Goal: Book appointment/travel/reservation

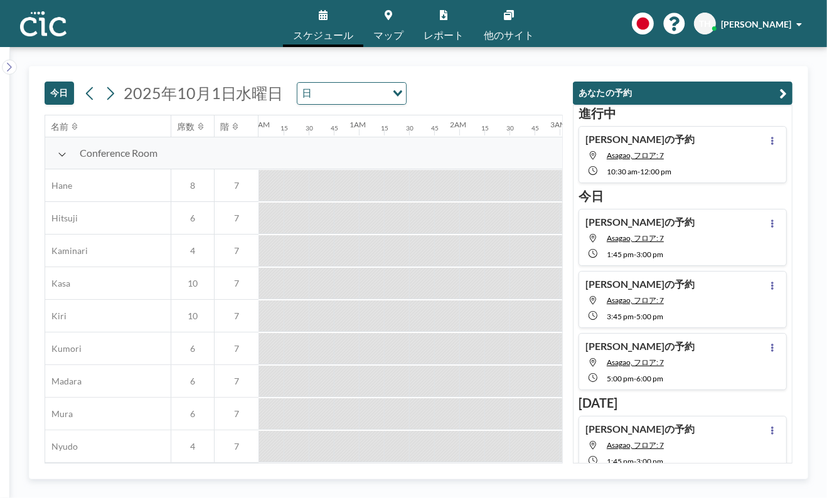
scroll to position [0, 1104]
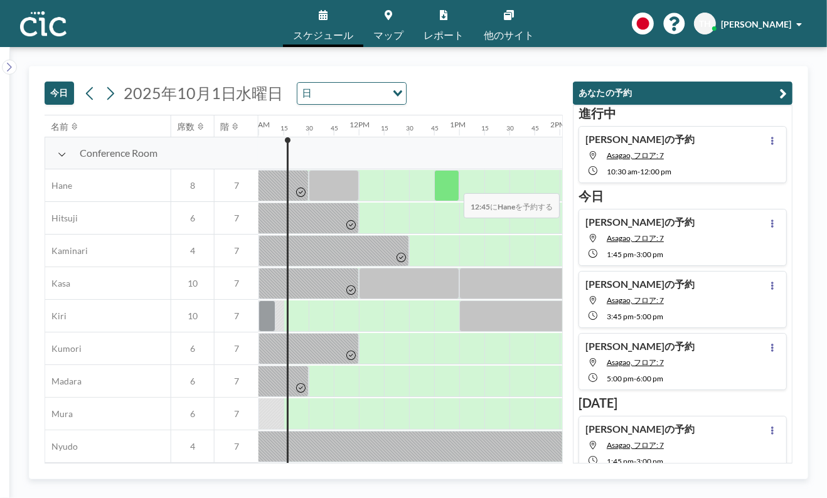
click at [453, 185] on div at bounding box center [446, 185] width 25 height 31
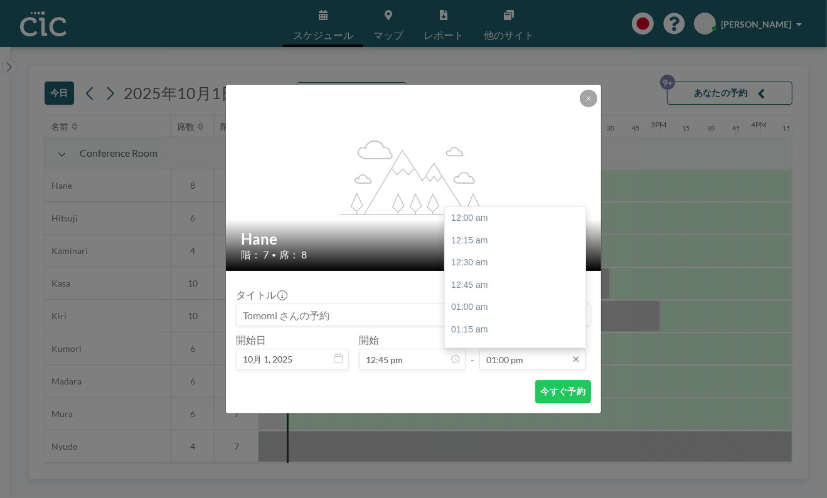
scroll to position [1161, 0]
click at [511, 358] on input "01:00 pm" at bounding box center [532, 359] width 107 height 21
click at [486, 312] on div "03:00 pm" at bounding box center [519, 313] width 148 height 23
type input "03:00 pm"
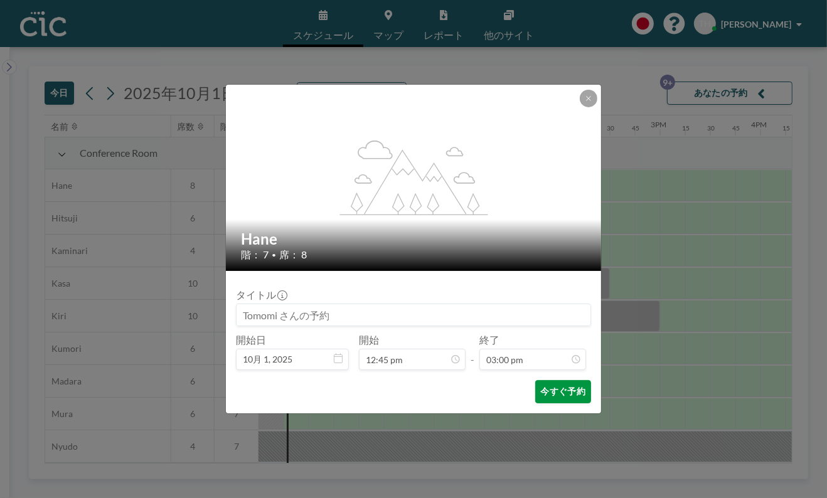
scroll to position [1340, 0]
click at [552, 388] on button "今すぐ予約" at bounding box center [563, 391] width 56 height 23
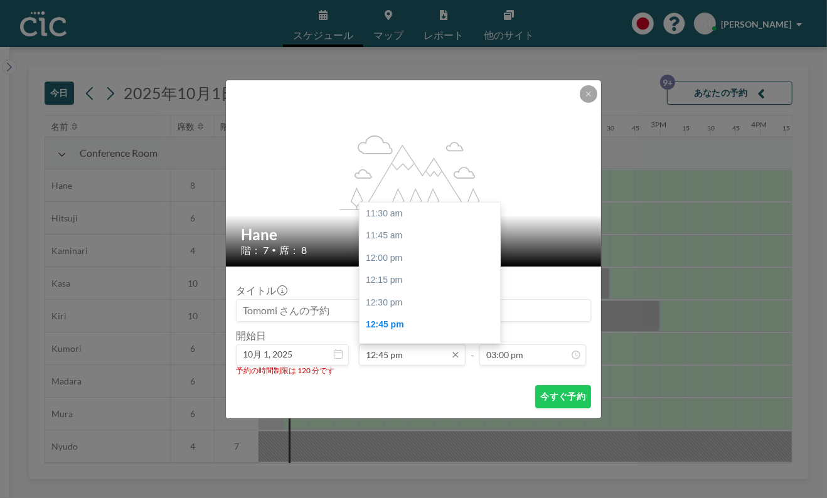
scroll to position [111, 0]
click at [421, 353] on input "12:45 pm" at bounding box center [412, 354] width 107 height 21
drag, startPoint x: 387, startPoint y: 303, endPoint x: 391, endPoint y: 310, distance: 7.9
click at [386, 304] on div "01:45 pm" at bounding box center [433, 303] width 148 height 23
type input "01:45 pm"
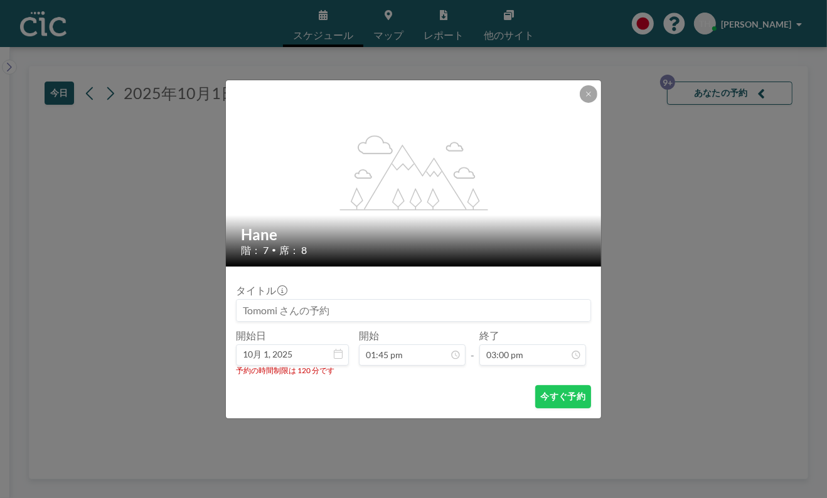
scroll to position [201, 0]
click at [552, 398] on button "今すぐ予約" at bounding box center [563, 396] width 56 height 23
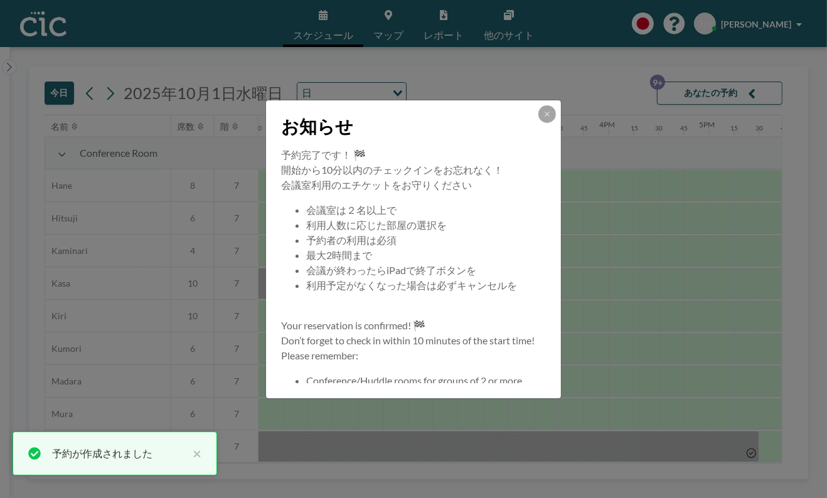
scroll to position [0, 1355]
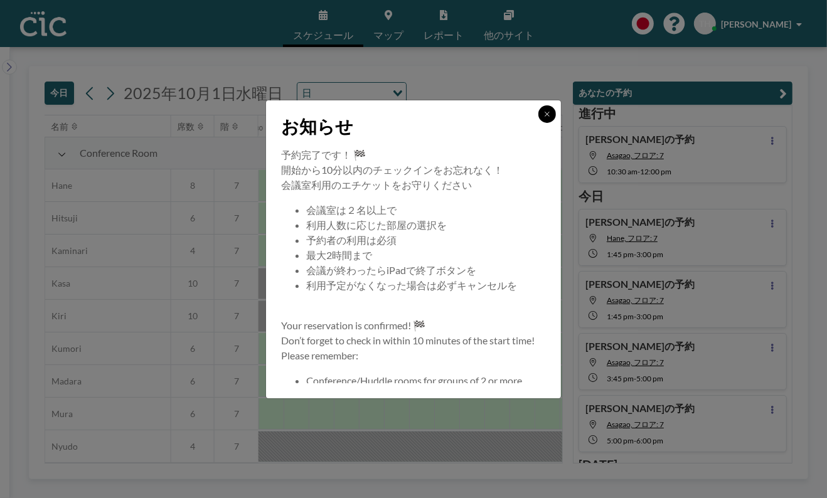
drag, startPoint x: 544, startPoint y: 110, endPoint x: 537, endPoint y: 116, distance: 9.3
click at [543, 111] on icon at bounding box center [547, 114] width 8 height 8
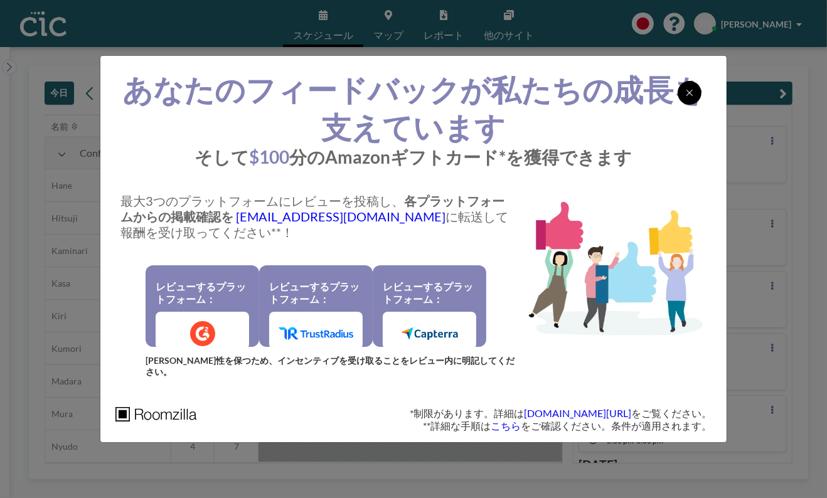
click at [687, 98] on icon at bounding box center [690, 93] width 8 height 10
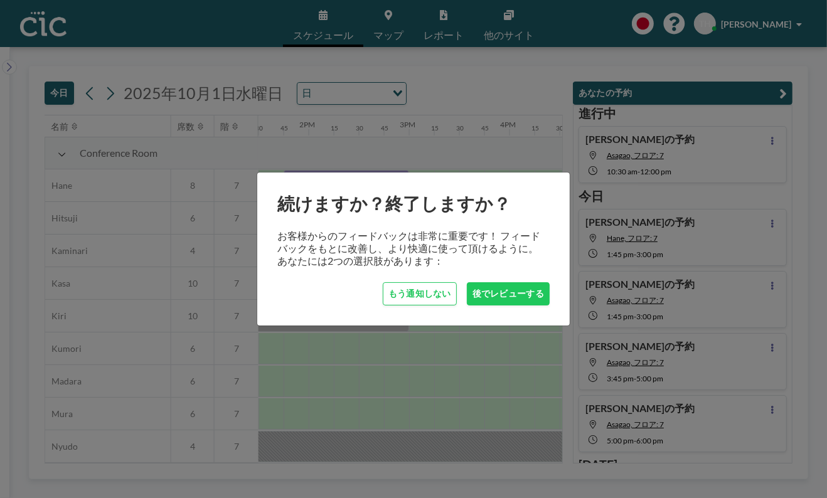
click at [414, 290] on button "もう通知しない" at bounding box center [420, 293] width 74 height 23
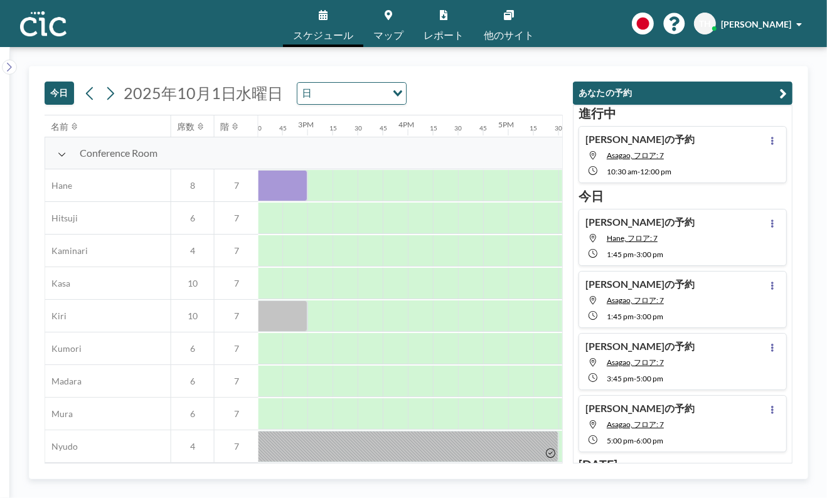
scroll to position [0, 1460]
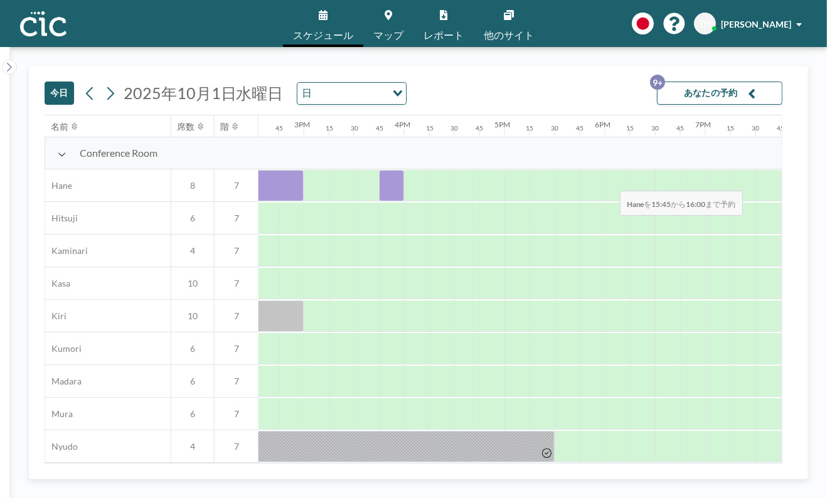
click at [390, 183] on div at bounding box center [391, 185] width 25 height 31
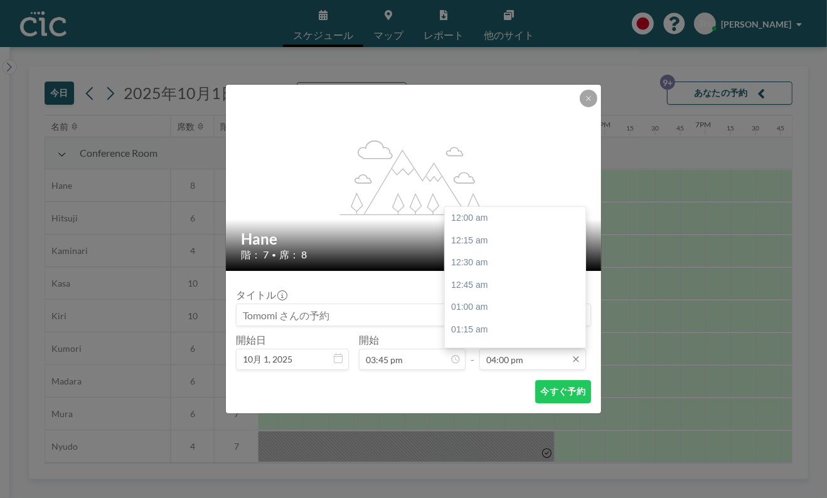
scroll to position [1428, 0]
click at [540, 360] on input "04:00 pm" at bounding box center [532, 359] width 107 height 21
click at [481, 301] on div "05:00 pm" at bounding box center [519, 308] width 148 height 23
type input "05:00 pm"
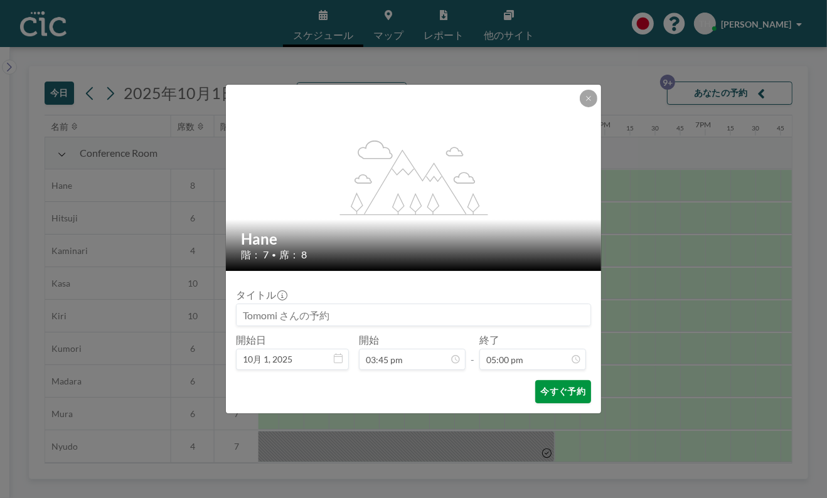
scroll to position [1518, 0]
click at [541, 385] on button "今すぐ予約" at bounding box center [563, 391] width 56 height 23
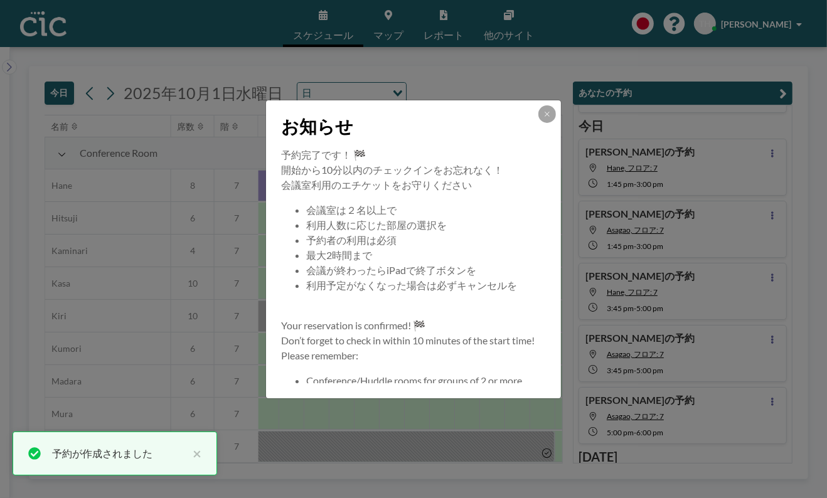
scroll to position [78, 0]
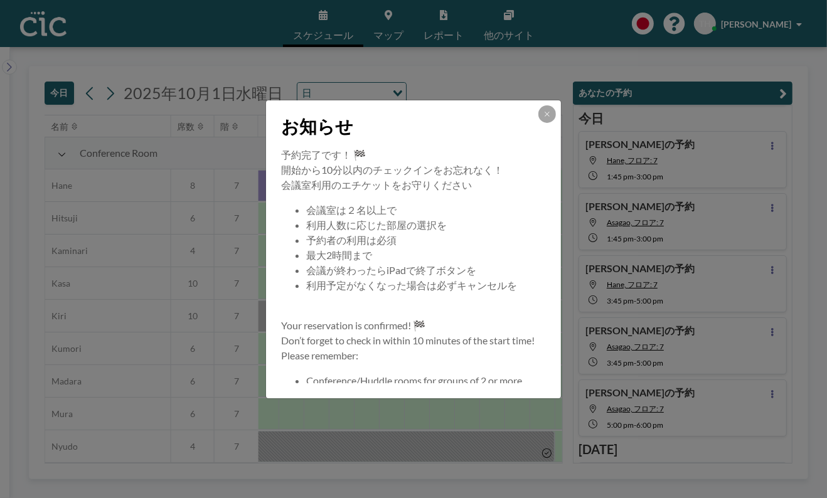
drag, startPoint x: 547, startPoint y: 143, endPoint x: 560, endPoint y: 150, distance: 14.9
drag, startPoint x: 560, startPoint y: 150, endPoint x: 546, endPoint y: 109, distance: 43.0
click at [546, 109] on button at bounding box center [547, 114] width 18 height 18
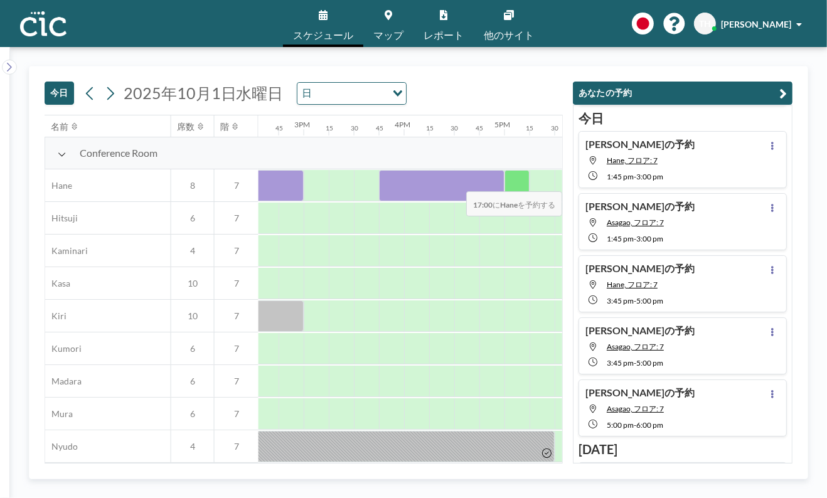
click at [512, 183] on div at bounding box center [516, 185] width 25 height 31
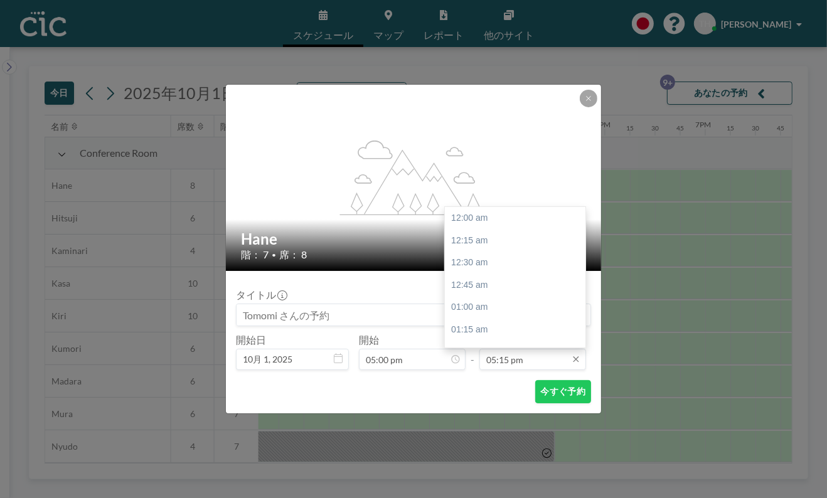
scroll to position [1541, 0]
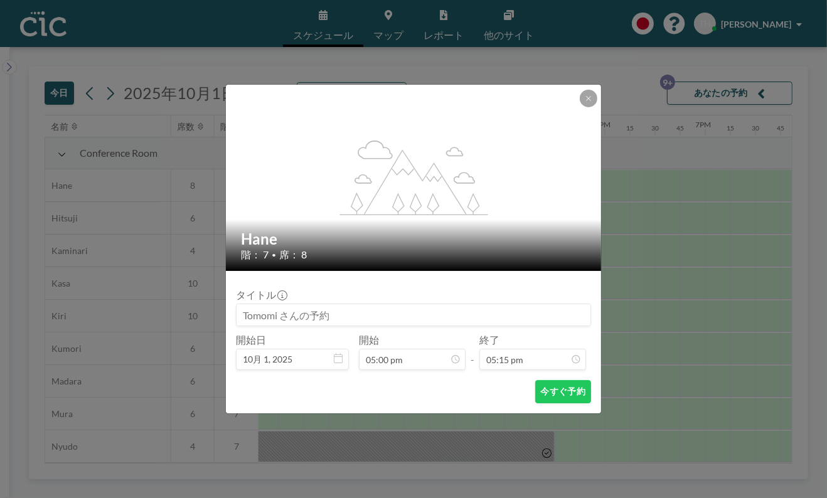
click at [448, 98] on div "flex-grow: 1.2;" at bounding box center [414, 178] width 376 height 186
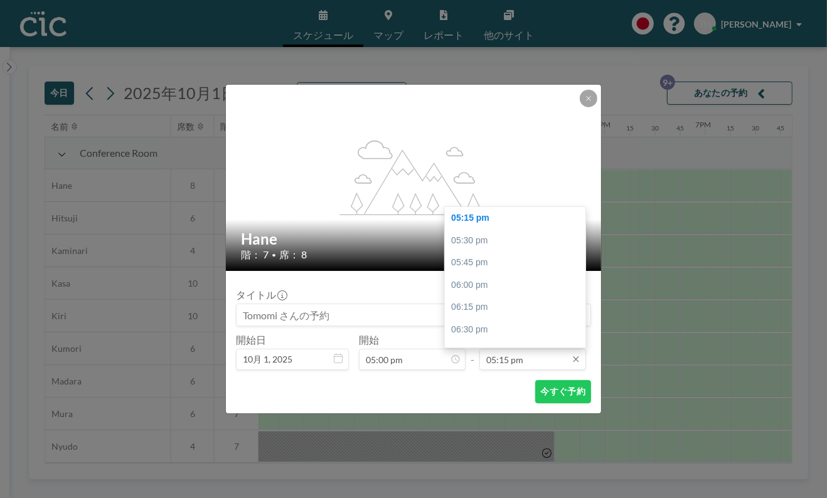
click at [542, 359] on input "05:15 pm" at bounding box center [532, 359] width 107 height 21
click at [472, 280] on div "06:00 pm" at bounding box center [519, 285] width 148 height 23
type input "06:00 pm"
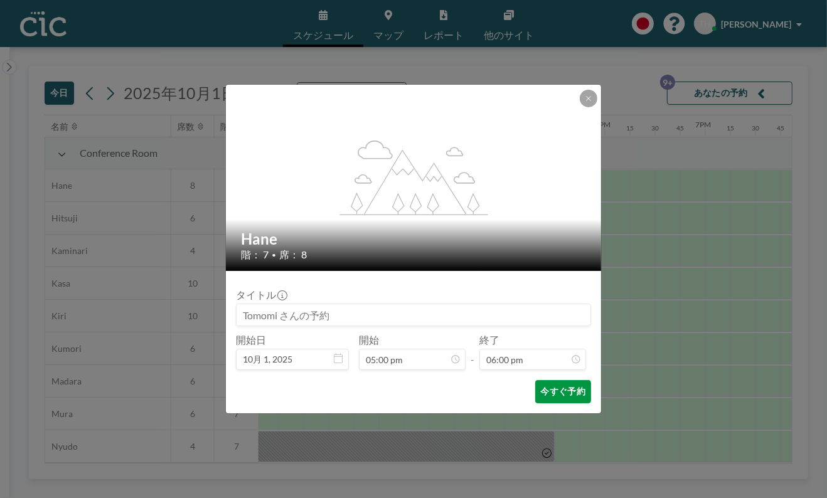
click at [558, 388] on button "今すぐ予約" at bounding box center [563, 391] width 56 height 23
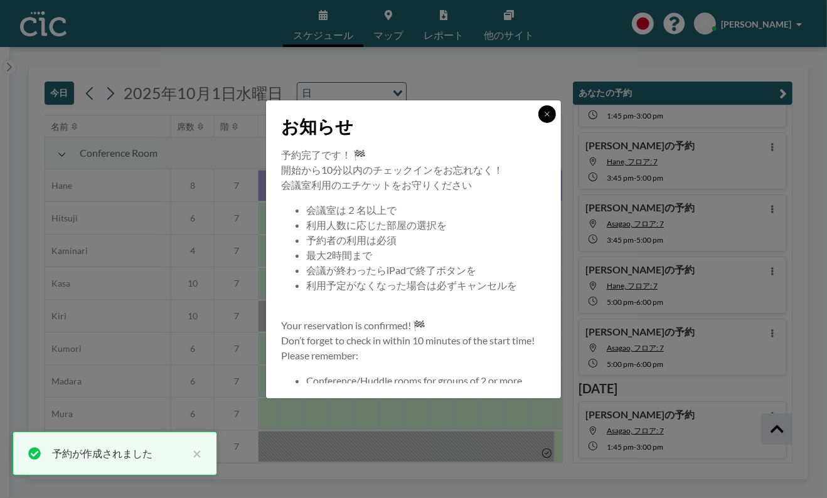
scroll to position [201, 0]
click at [540, 114] on button at bounding box center [547, 114] width 18 height 18
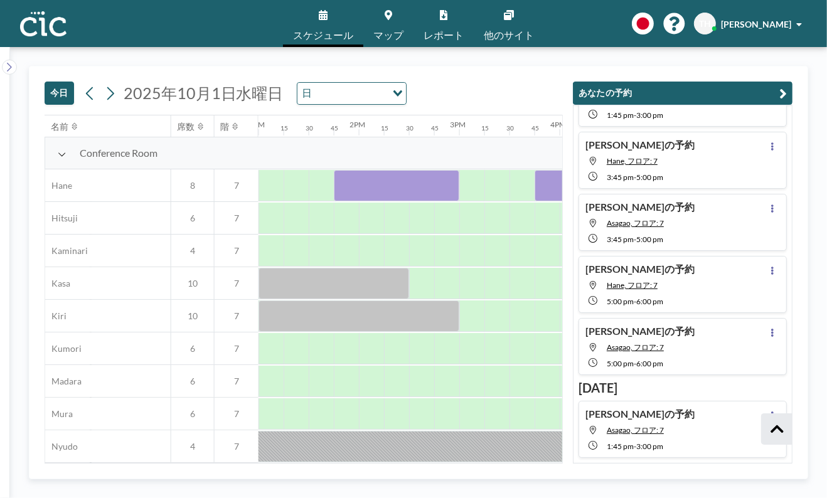
scroll to position [0, 1295]
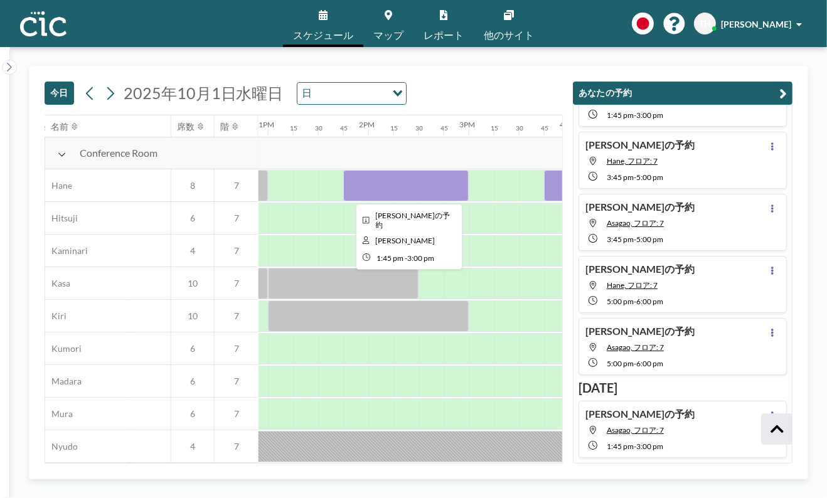
click at [386, 182] on div at bounding box center [405, 185] width 125 height 31
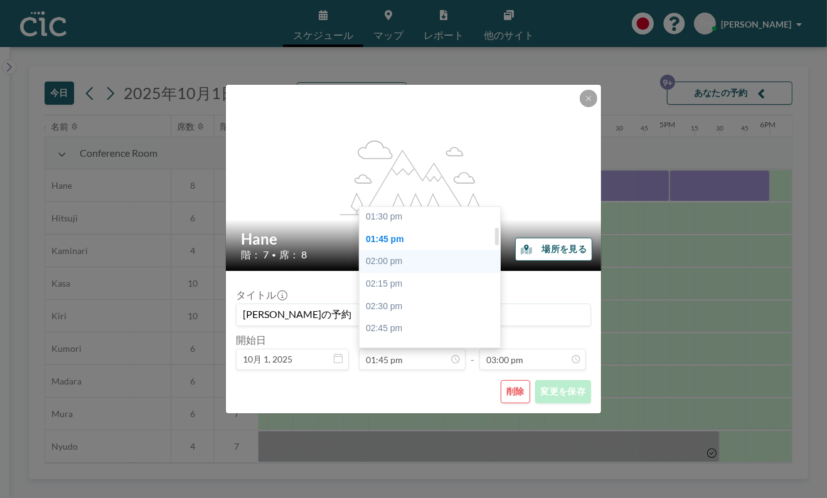
scroll to position [157, 0]
click at [407, 367] on input "01:45 pm" at bounding box center [412, 359] width 107 height 21
click at [387, 359] on input "01:45 pm" at bounding box center [412, 359] width 107 height 21
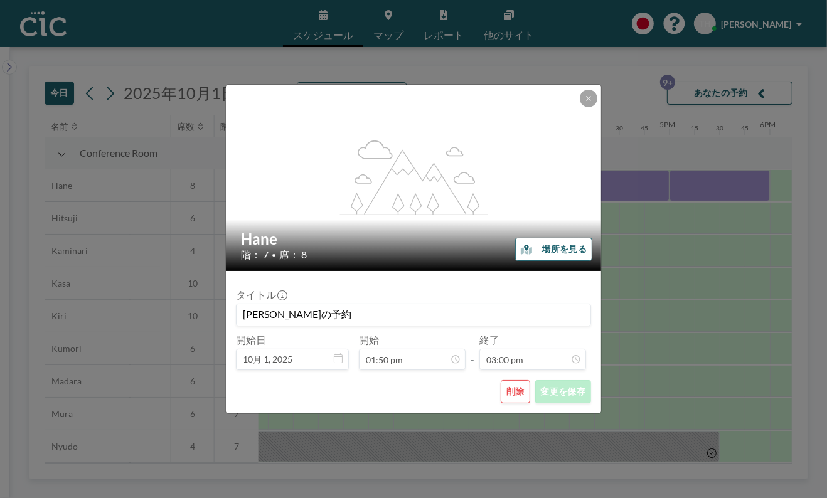
scroll to position [1340, 0]
type input "01:50 pm"
click at [547, 390] on button "変更を保存" at bounding box center [563, 391] width 56 height 23
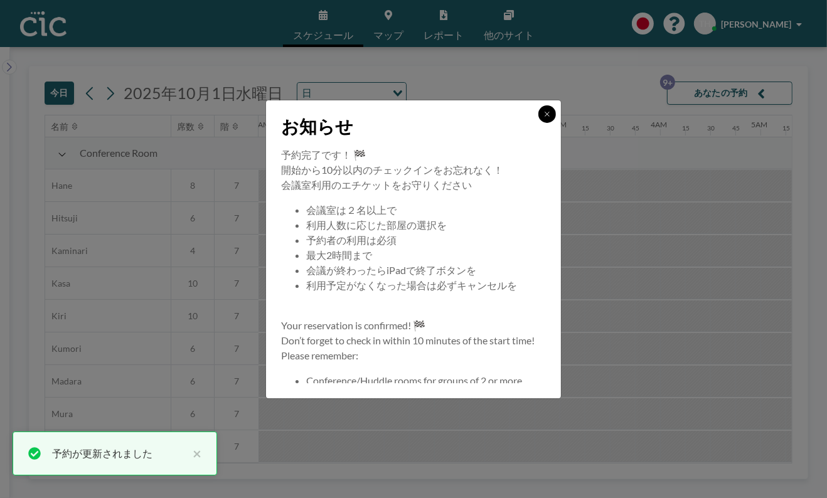
drag, startPoint x: 543, startPoint y: 111, endPoint x: 536, endPoint y: 112, distance: 6.9
click at [544, 111] on icon at bounding box center [547, 114] width 8 height 8
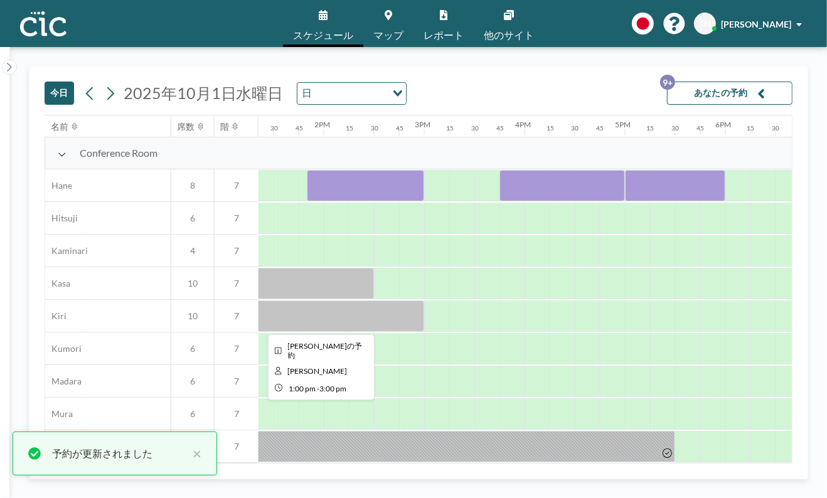
scroll to position [0, 1355]
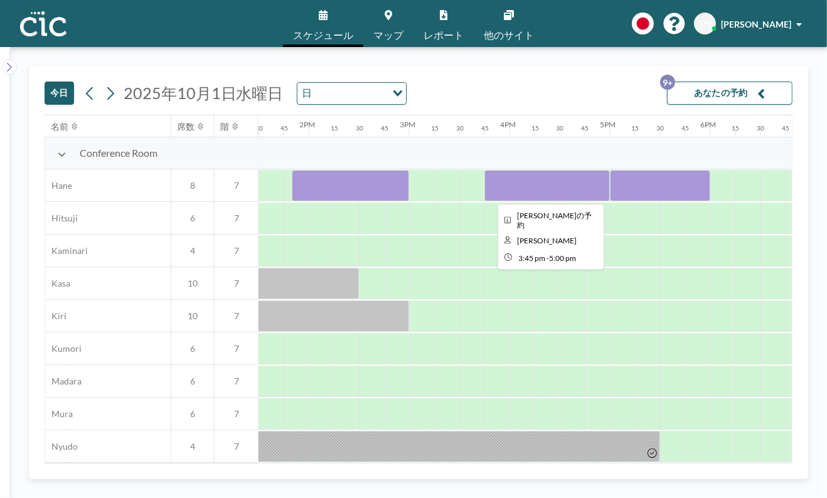
click at [531, 186] on div at bounding box center [546, 185] width 125 height 31
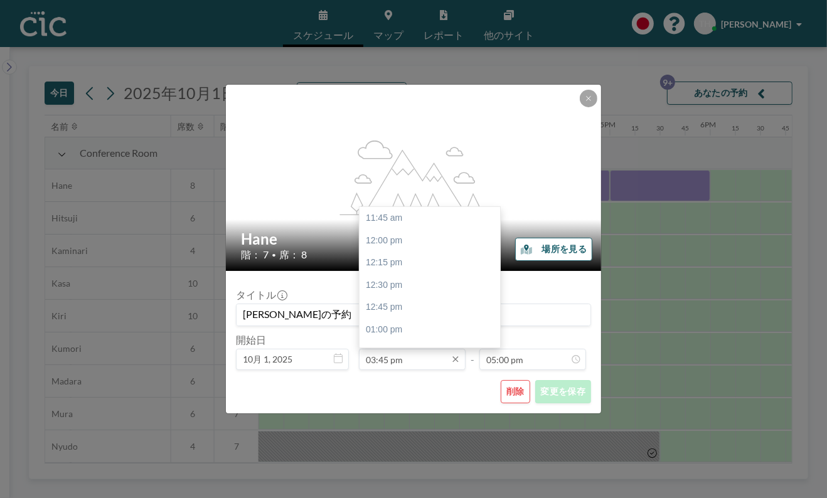
scroll to position [357, 0]
click at [386, 356] on input "03:45 pm" at bounding box center [412, 359] width 107 height 21
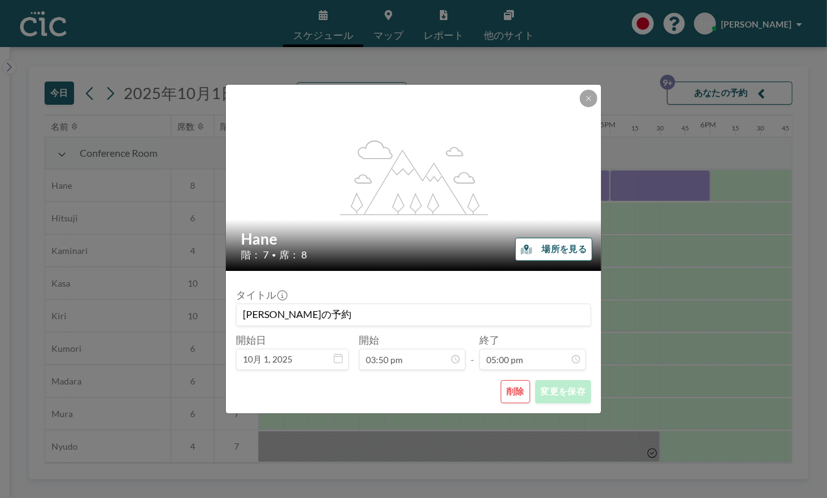
type input "03:50 pm"
click at [570, 387] on button "変更を保存" at bounding box center [563, 391] width 56 height 23
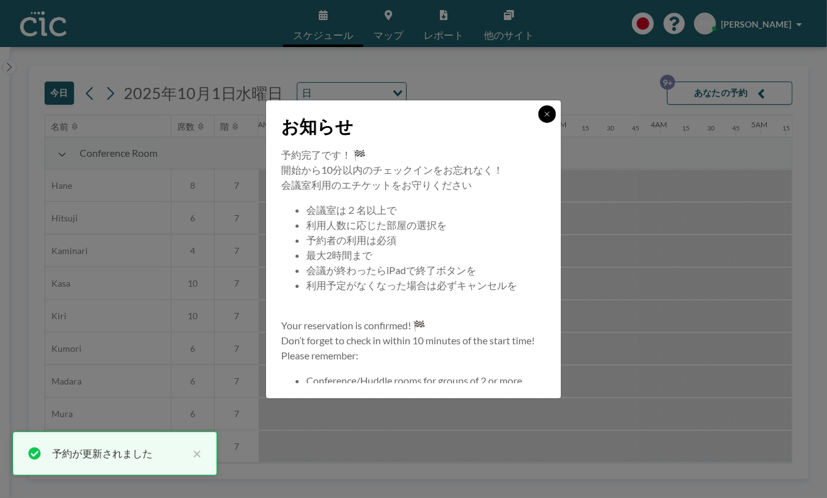
click at [551, 117] on button at bounding box center [547, 114] width 18 height 18
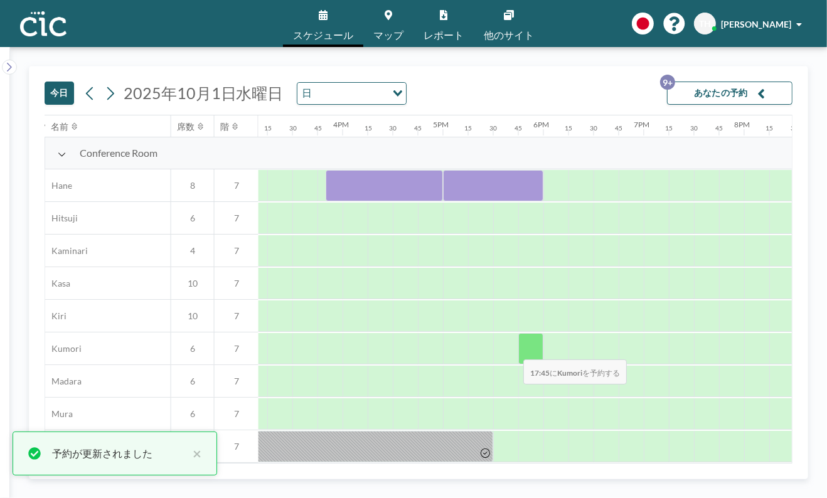
scroll to position [0, 1556]
